Goal: Information Seeking & Learning: Learn about a topic

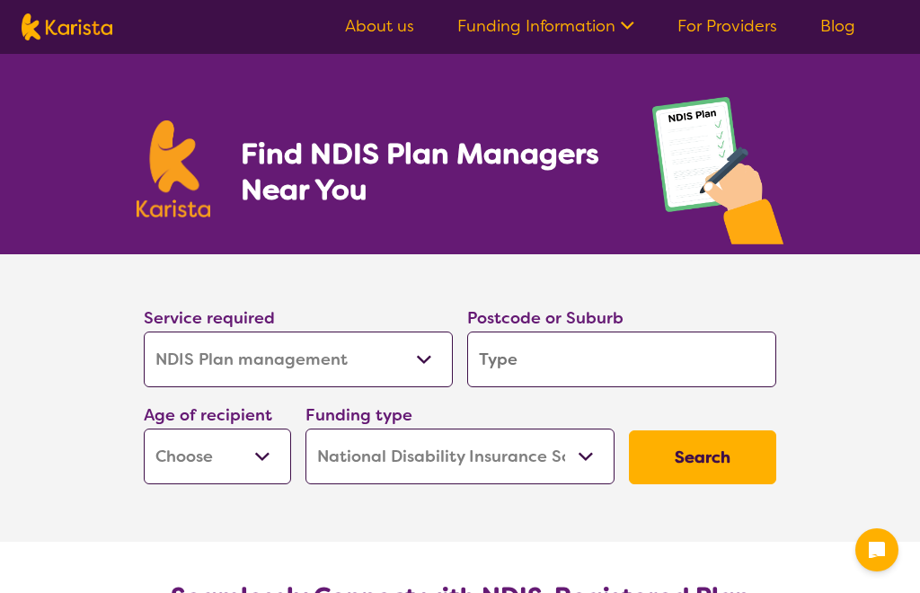
select select "NDIS Plan management"
select select "NDIS"
select select "NDIS Plan management"
select select "NDIS"
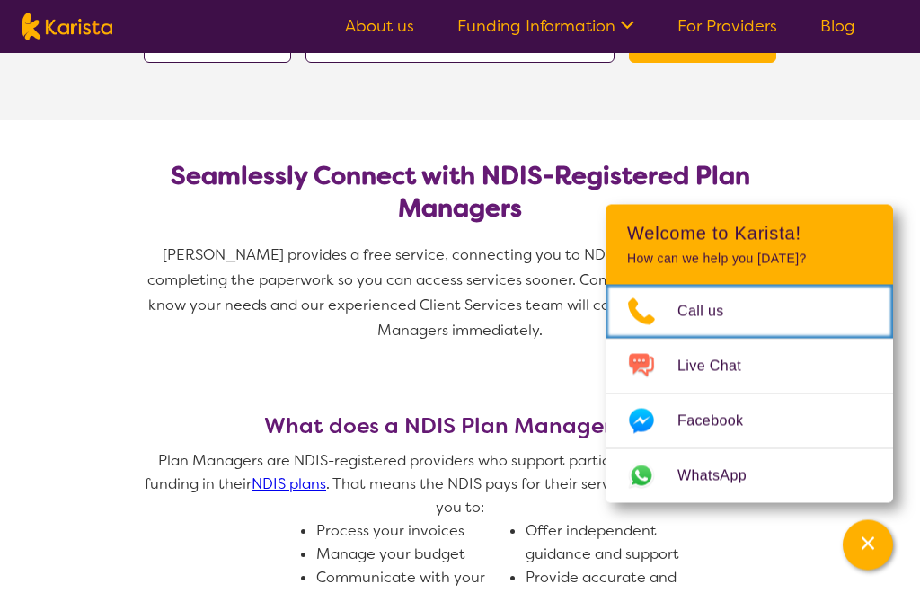
scroll to position [422, 0]
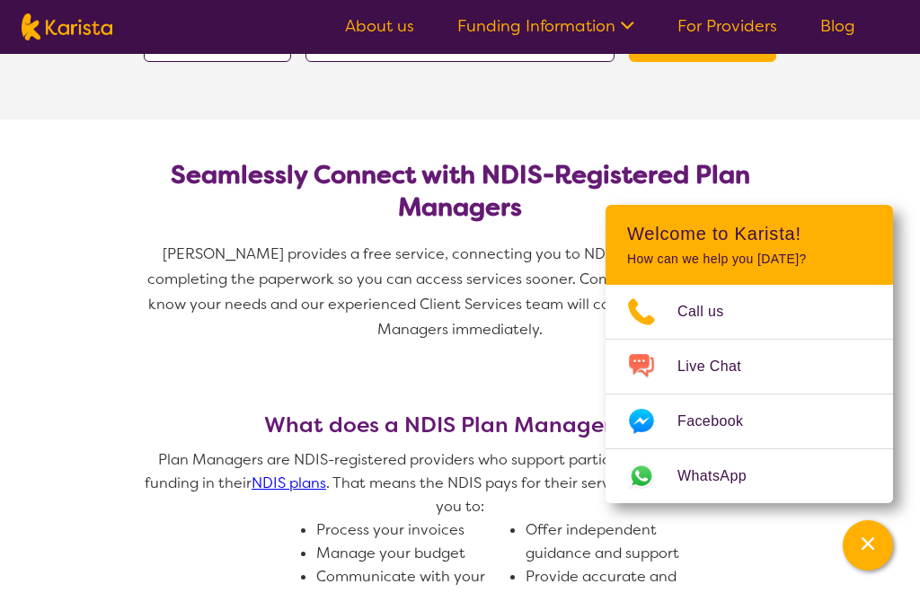
click at [880, 279] on header "Welcome to Karista! How can we help you today?" at bounding box center [750, 245] width 288 height 80
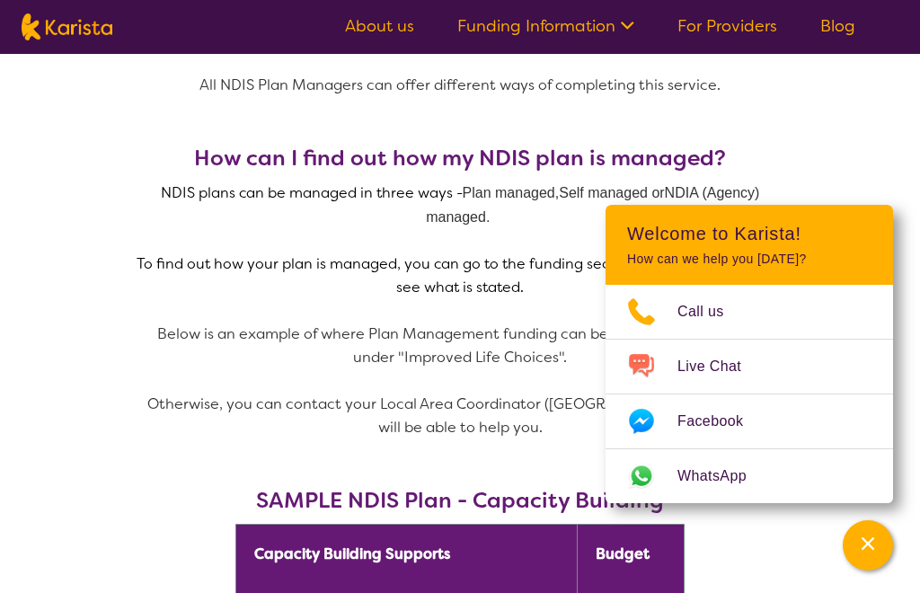
scroll to position [1063, 0]
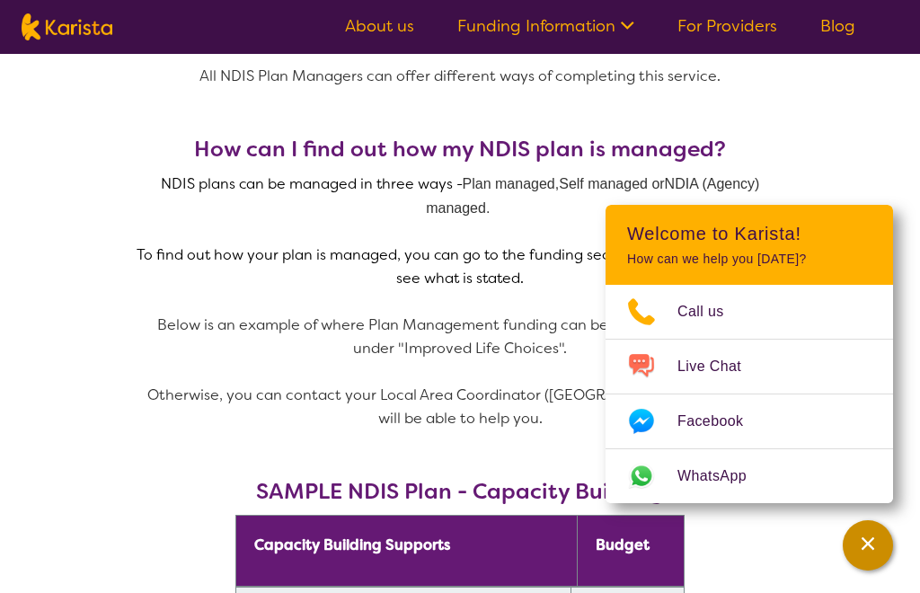
click at [872, 550] on icon "Channel Menu" at bounding box center [868, 544] width 13 height 13
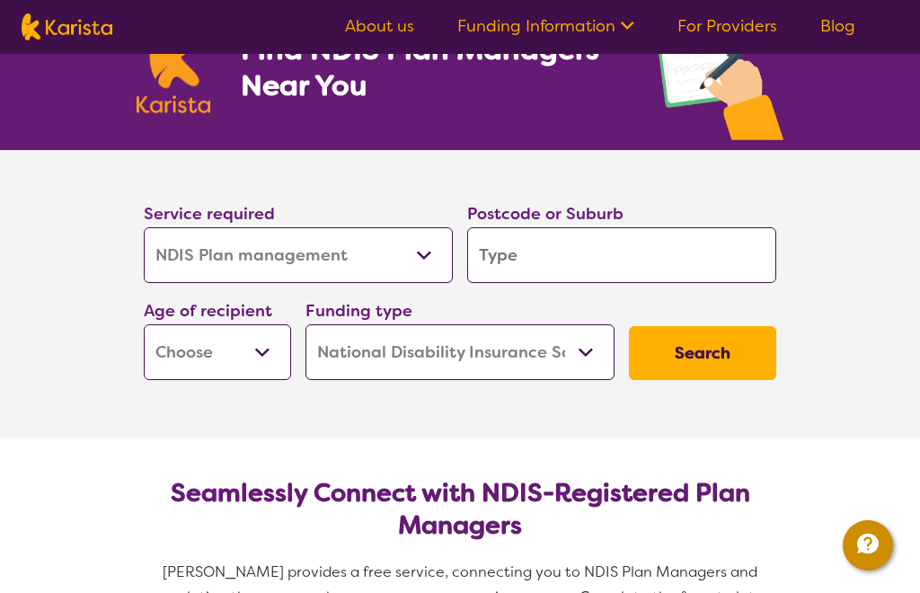
scroll to position [0, 0]
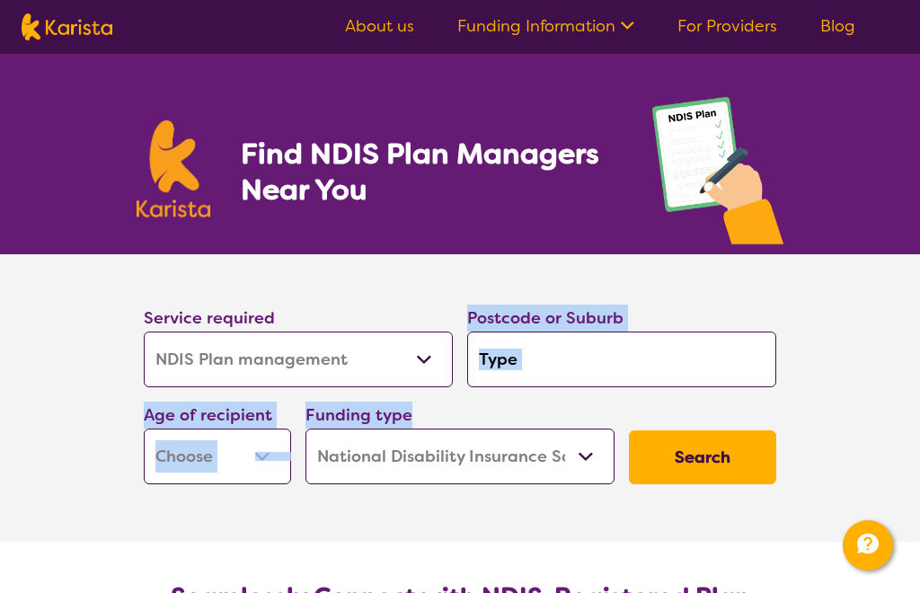
click at [599, 142] on section "Find NDIS Plan Managers Near You" at bounding box center [460, 154] width 690 height 200
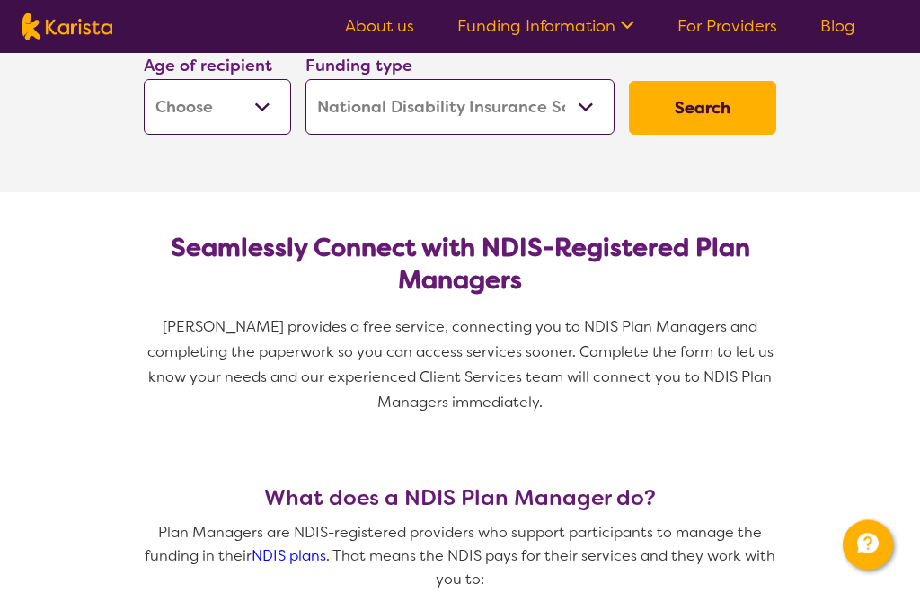
scroll to position [350, 0]
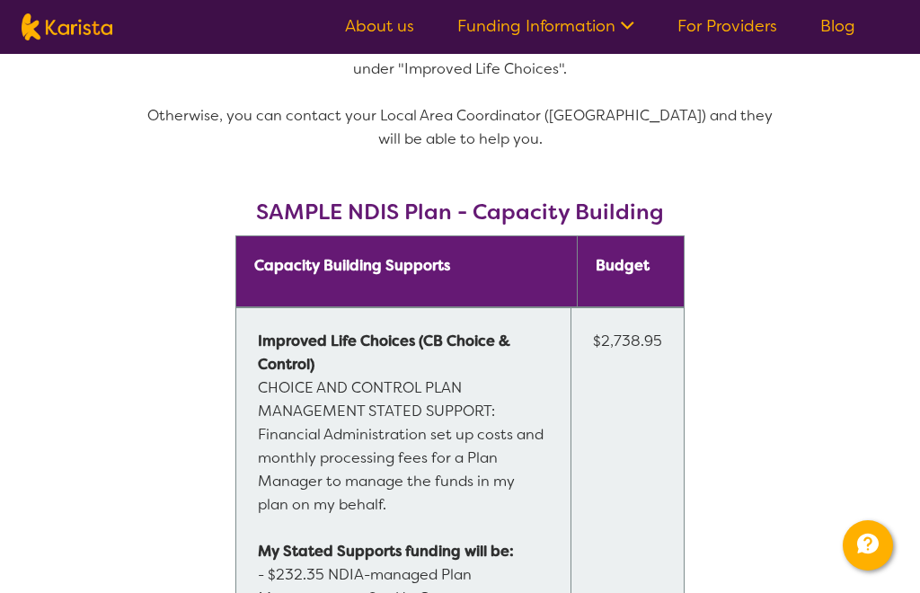
scroll to position [1342, 0]
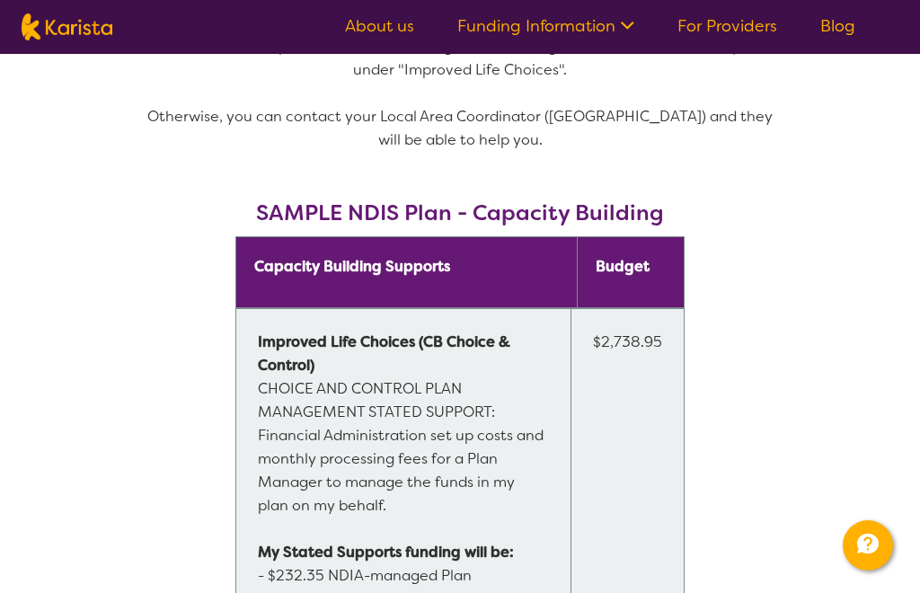
click at [386, 26] on link "About us" at bounding box center [379, 26] width 69 height 22
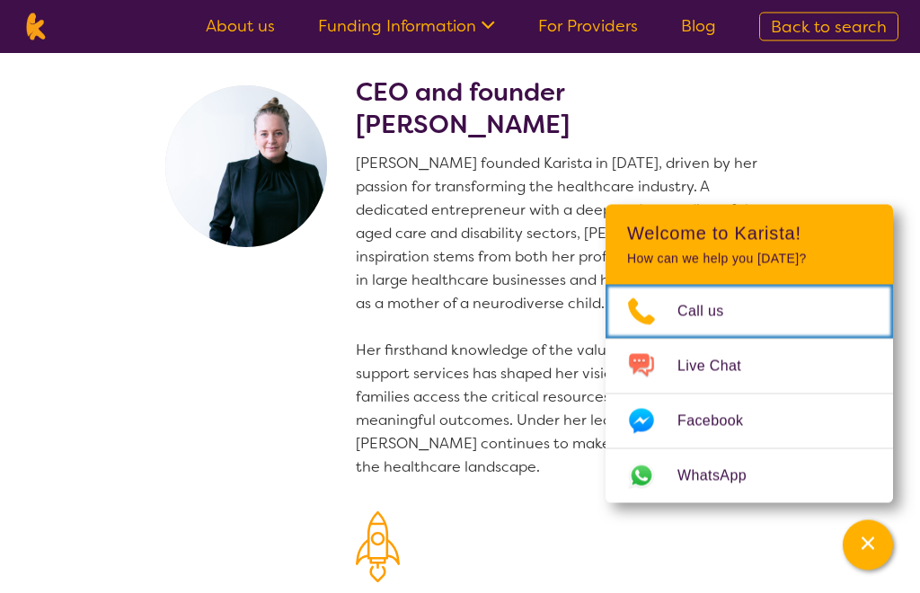
scroll to position [25, 0]
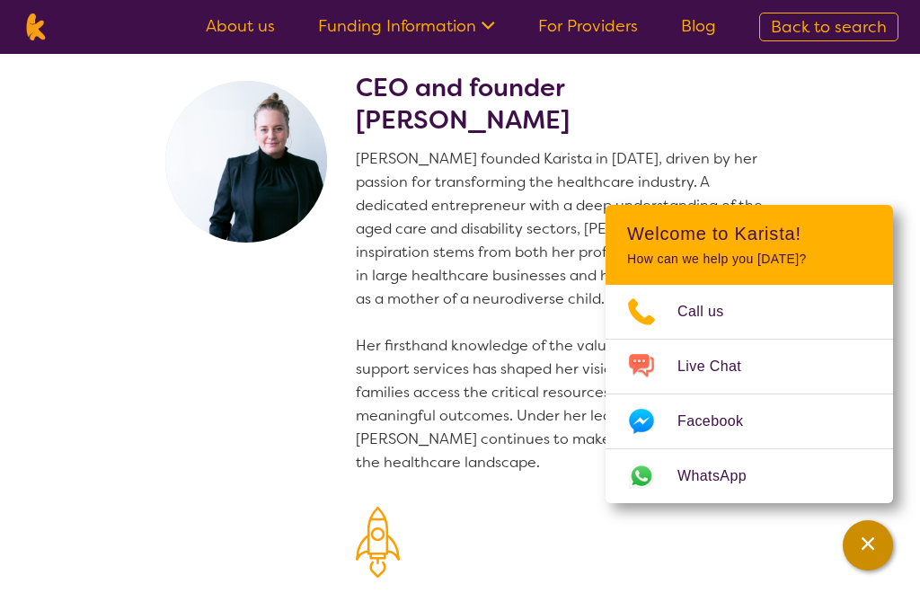
click at [881, 565] on div "Channel Menu" at bounding box center [868, 546] width 36 height 40
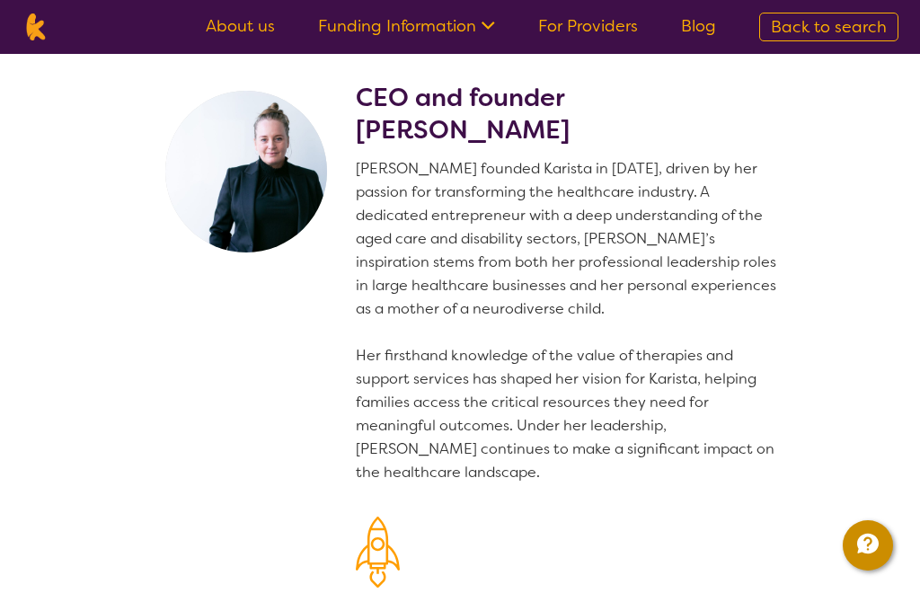
scroll to position [0, 0]
